Goal: Transaction & Acquisition: Purchase product/service

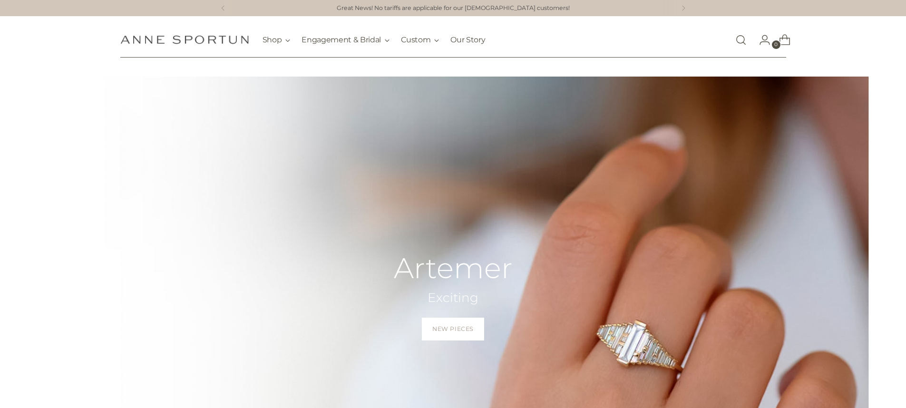
click at [736, 38] on link "Open search modal" at bounding box center [741, 39] width 19 height 19
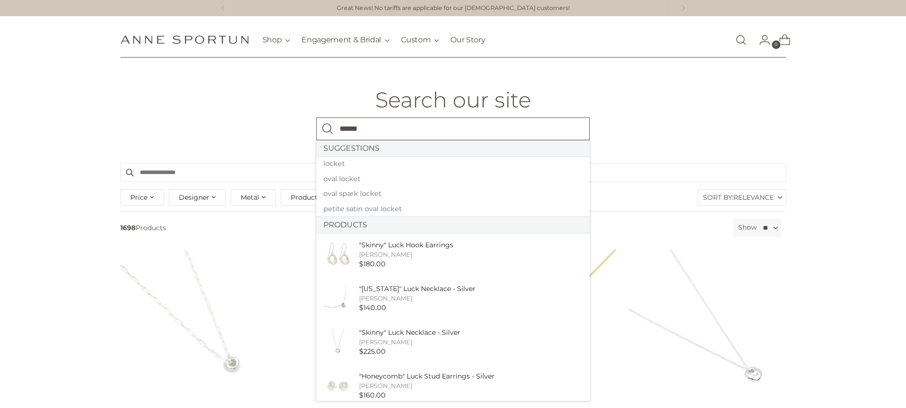
type input "******"
click at [316, 117] on button "Search" at bounding box center [327, 128] width 23 height 23
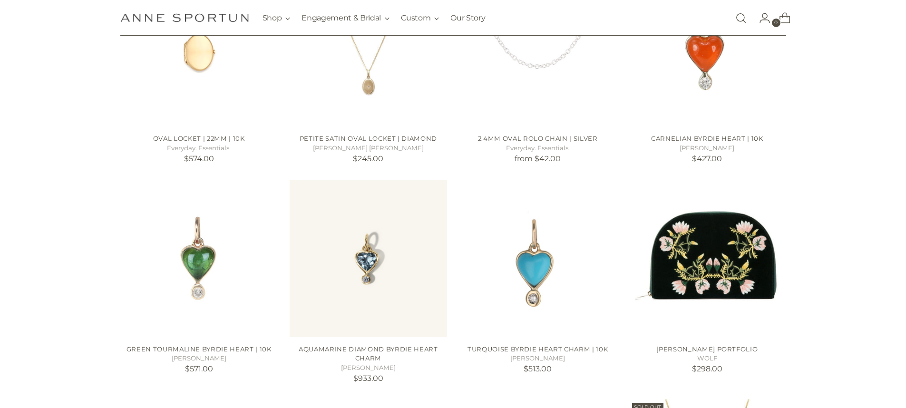
scroll to position [210, 0]
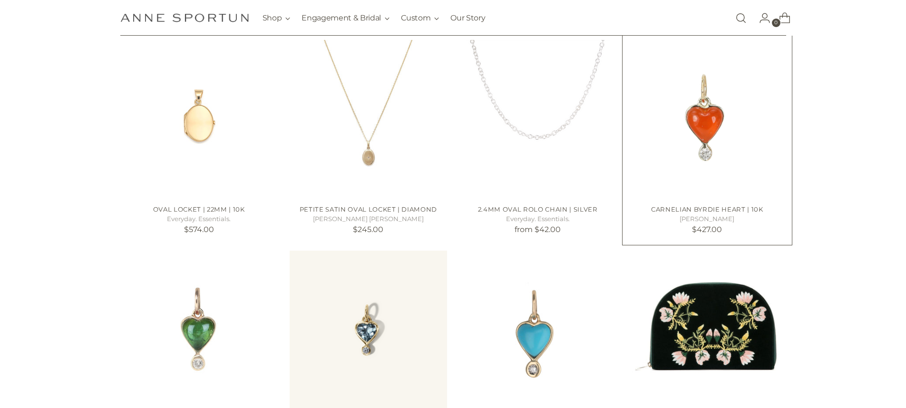
click at [0, 0] on img "Carnelian Byrdie Heart | 10k" at bounding box center [0, 0] width 0 height 0
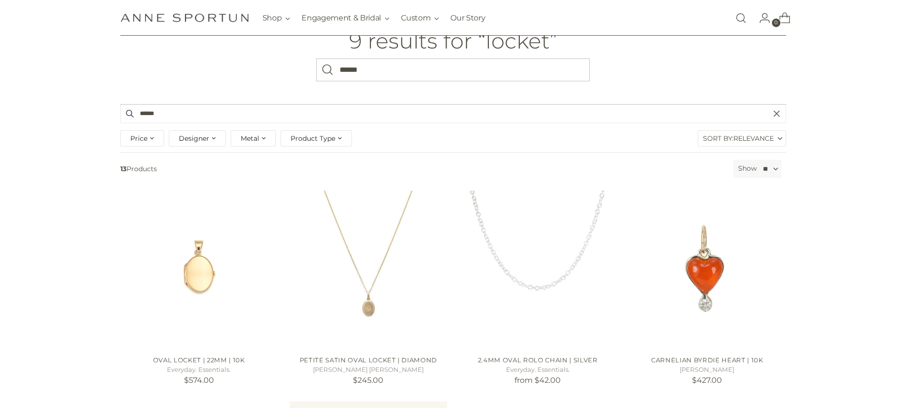
scroll to position [0, 0]
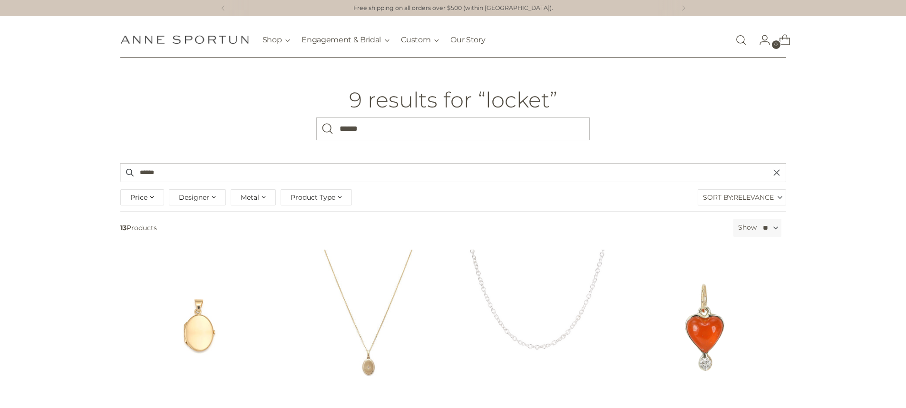
click at [117, 92] on header "9 results for “locket” What are you looking for? ******" at bounding box center [453, 111] width 726 height 106
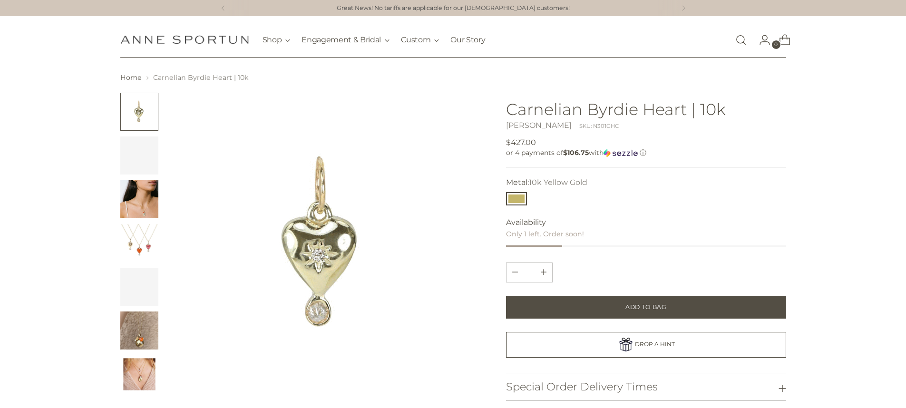
click at [102, 195] on div "Home Carnelian Byrdie Heart | 10k" at bounding box center [453, 358] width 726 height 571
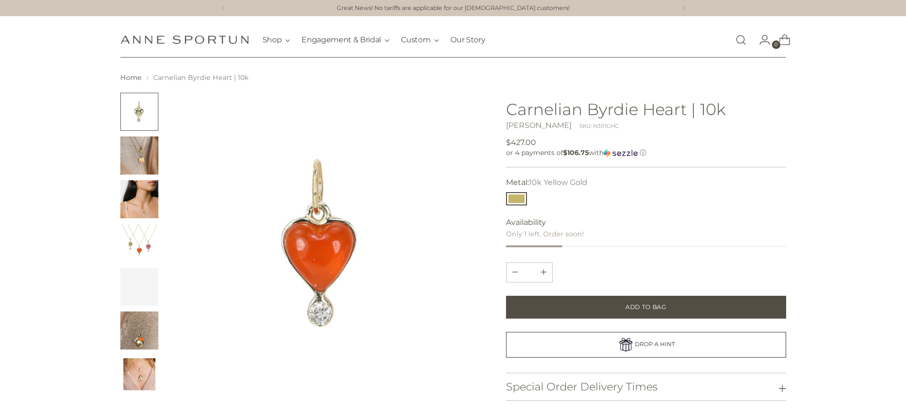
click at [126, 194] on img "Change image to image 3" at bounding box center [139, 199] width 38 height 38
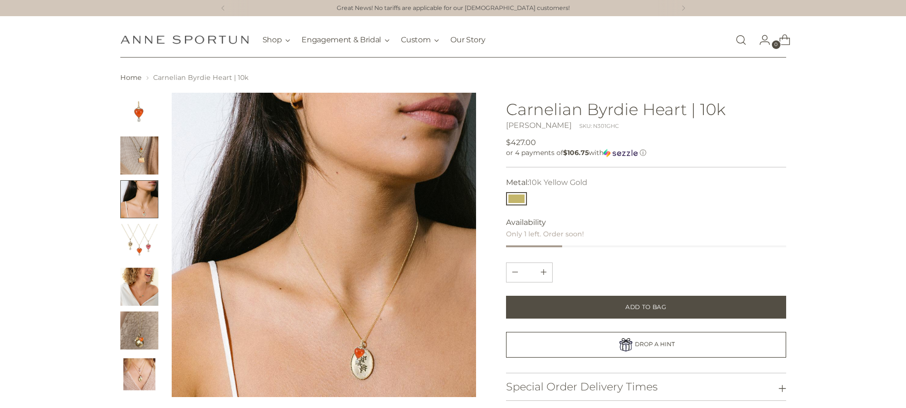
click at [143, 144] on img "Change image to image 2" at bounding box center [139, 156] width 38 height 38
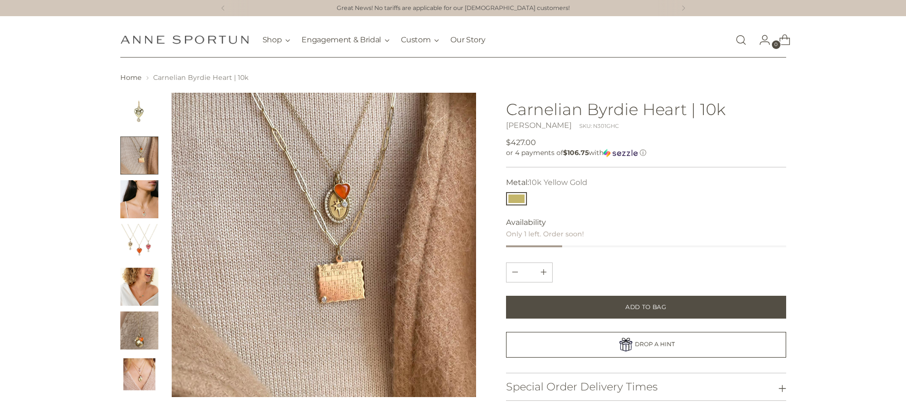
click at [130, 223] on ul at bounding box center [139, 243] width 38 height 301
click at [165, 265] on div at bounding box center [298, 245] width 356 height 305
click at [142, 285] on img "Change image to image 5" at bounding box center [139, 287] width 38 height 38
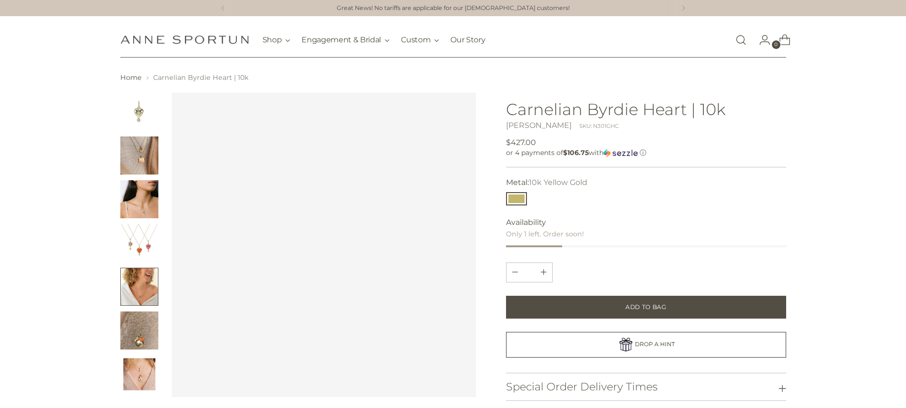
click at [137, 315] on img "Change image to image 6" at bounding box center [139, 331] width 38 height 38
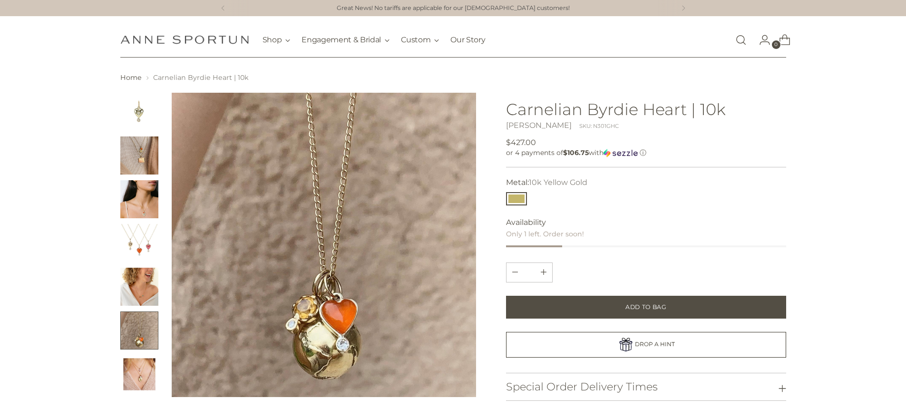
click at [136, 366] on img "Change image to image 7" at bounding box center [139, 374] width 38 height 38
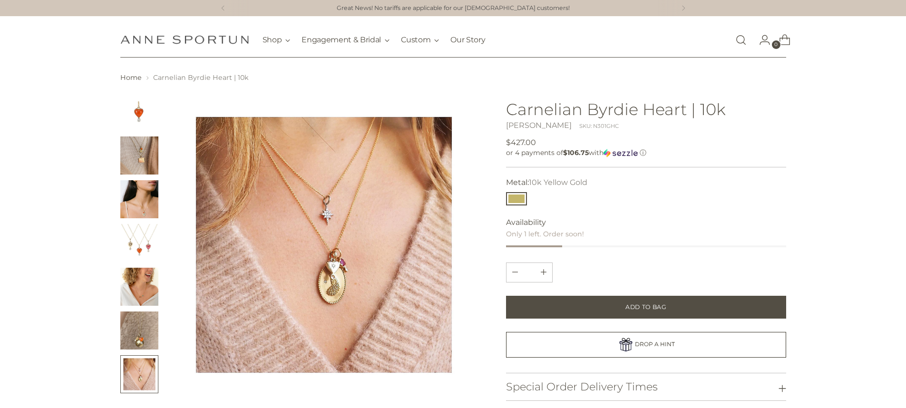
click at [157, 134] on ul at bounding box center [139, 243] width 38 height 301
